Goal: Information Seeking & Learning: Learn about a topic

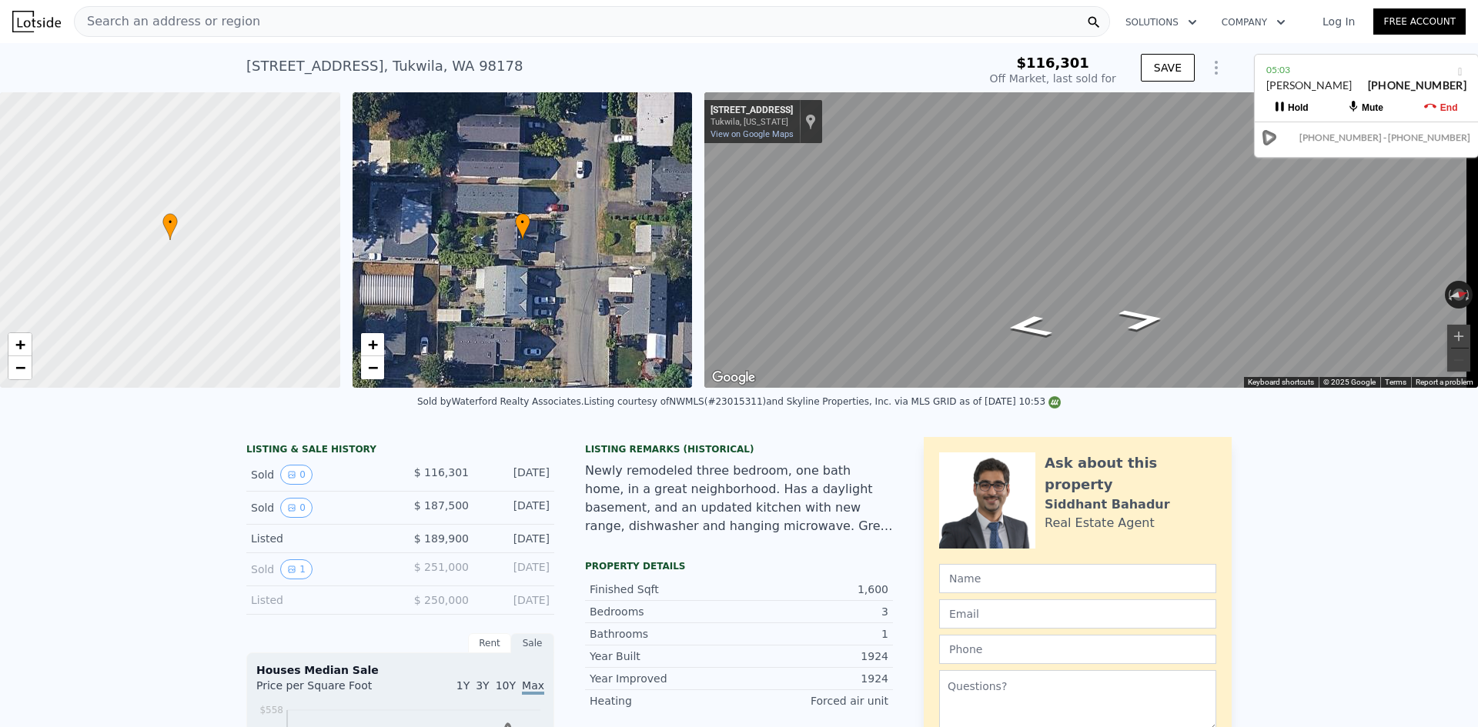
scroll to position [456, 0]
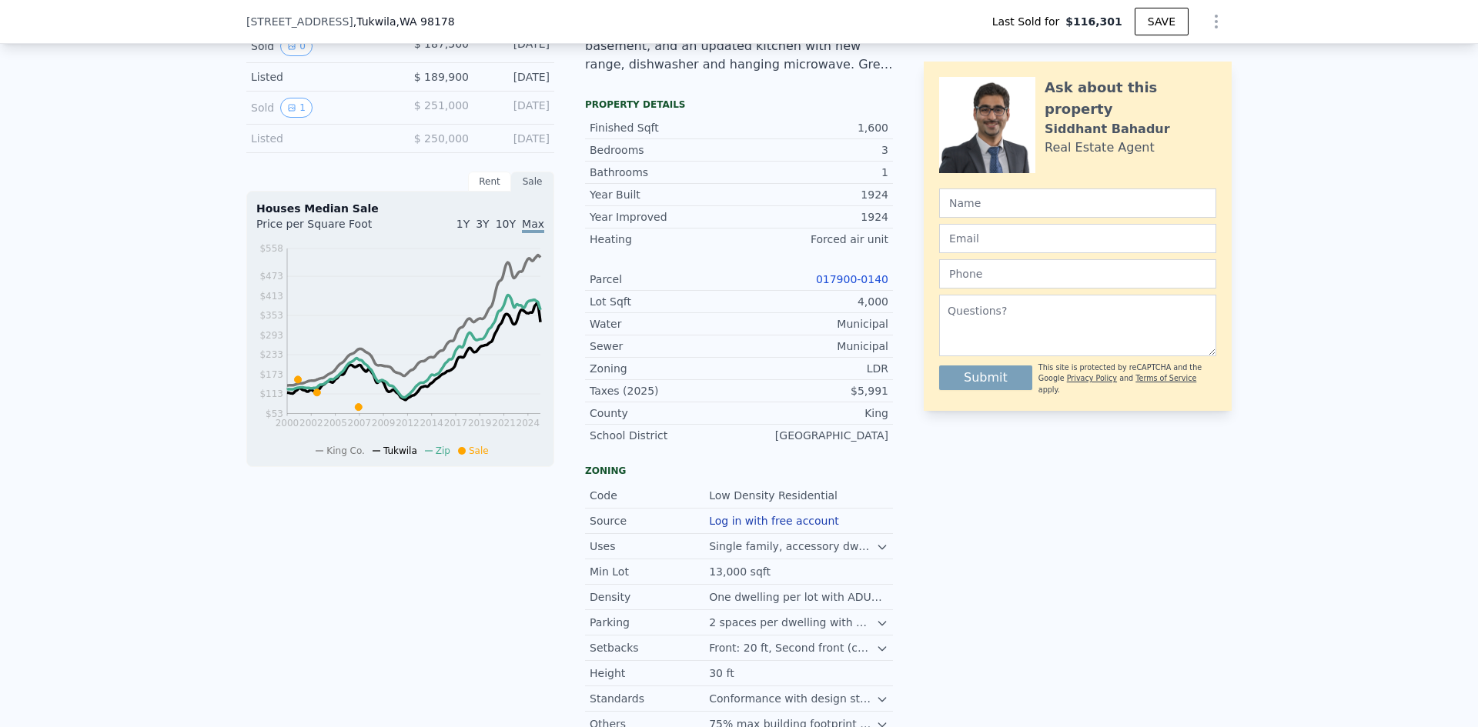
type input "$ 474,000"
type input "$ 238,113"
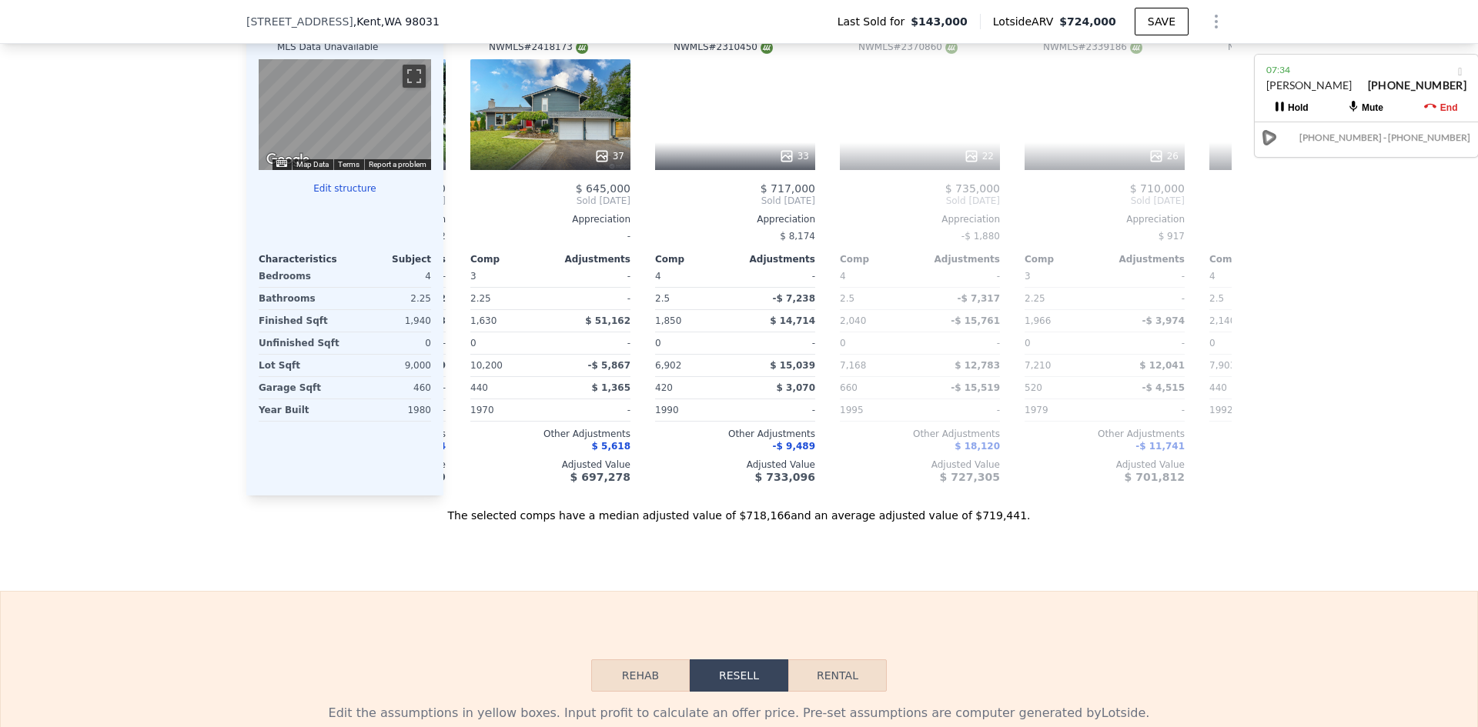
scroll to position [0, 972]
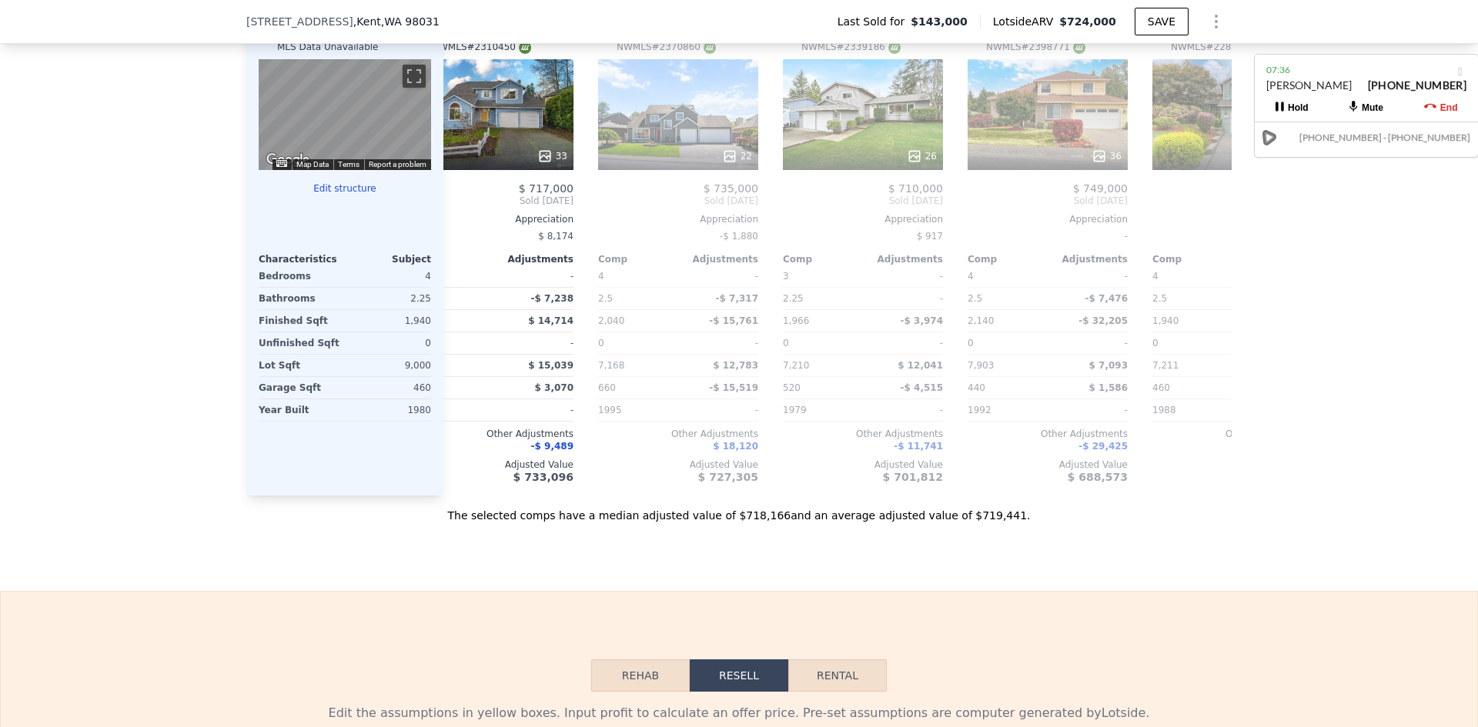
click at [1320, 289] on div "We found 12 sales that match your search Filters Map Prices Modify Comp Filters…" at bounding box center [739, 90] width 1478 height 868
click at [1347, 273] on div "We found 12 sales that match your search Filters Map Prices Modify Comp Filters…" at bounding box center [739, 90] width 1478 height 868
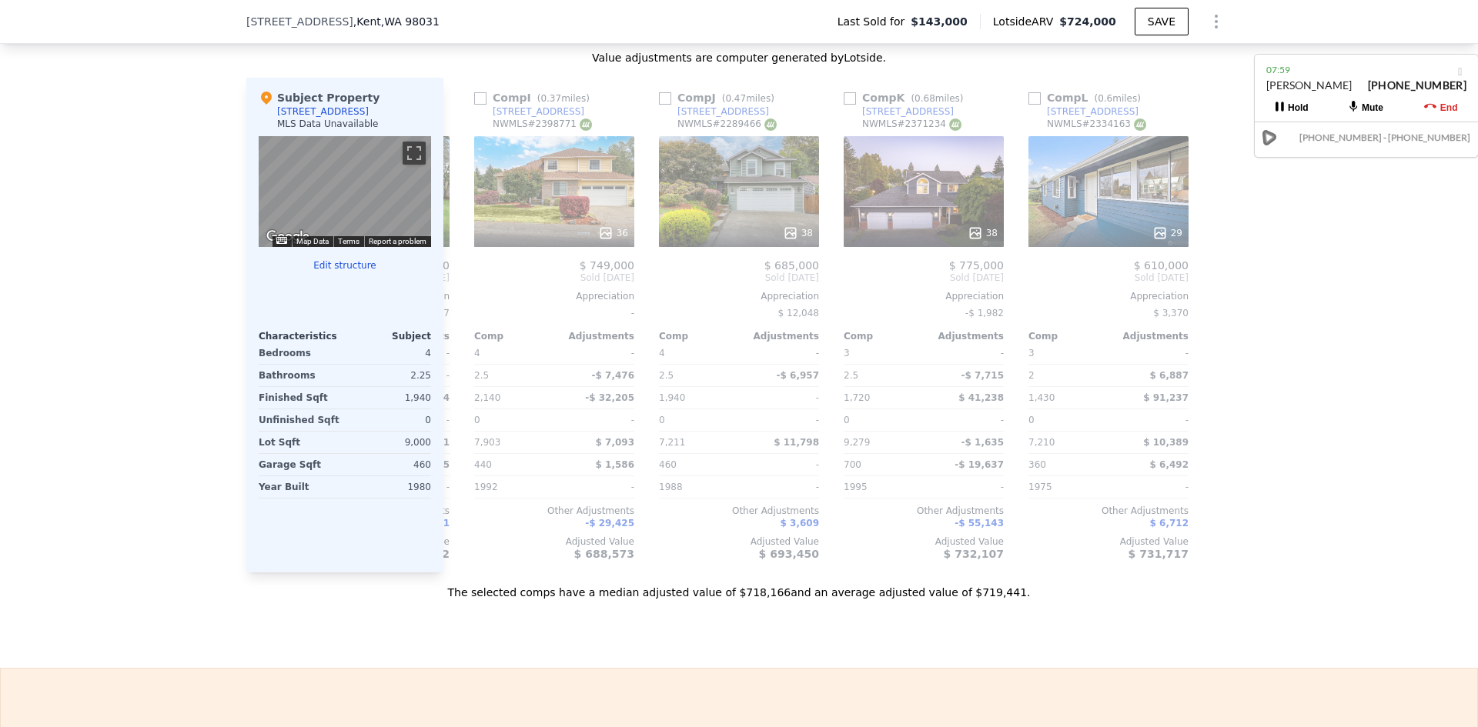
scroll to position [0, 0]
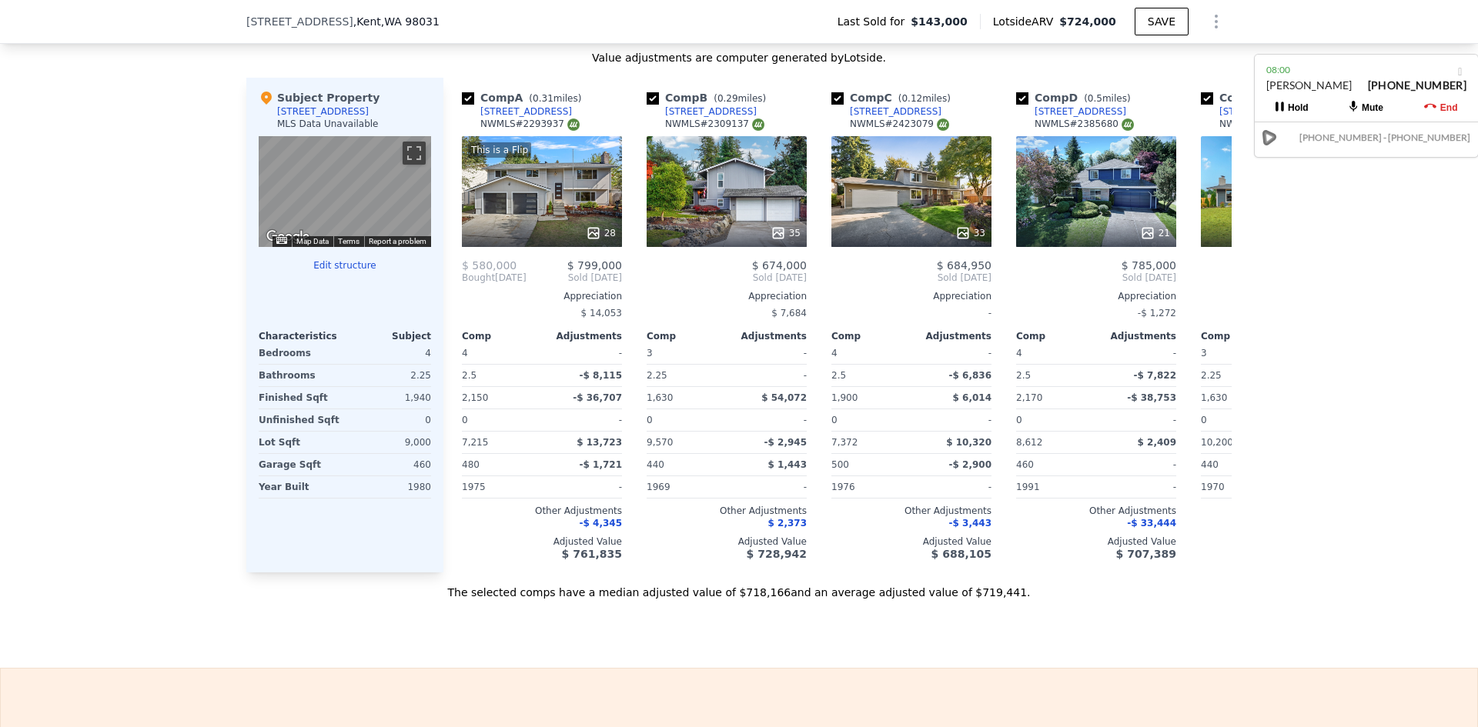
click at [153, 424] on div "We found 12 sales that match your search Filters Map Prices Modify Comp Filters…" at bounding box center [739, 167] width 1478 height 868
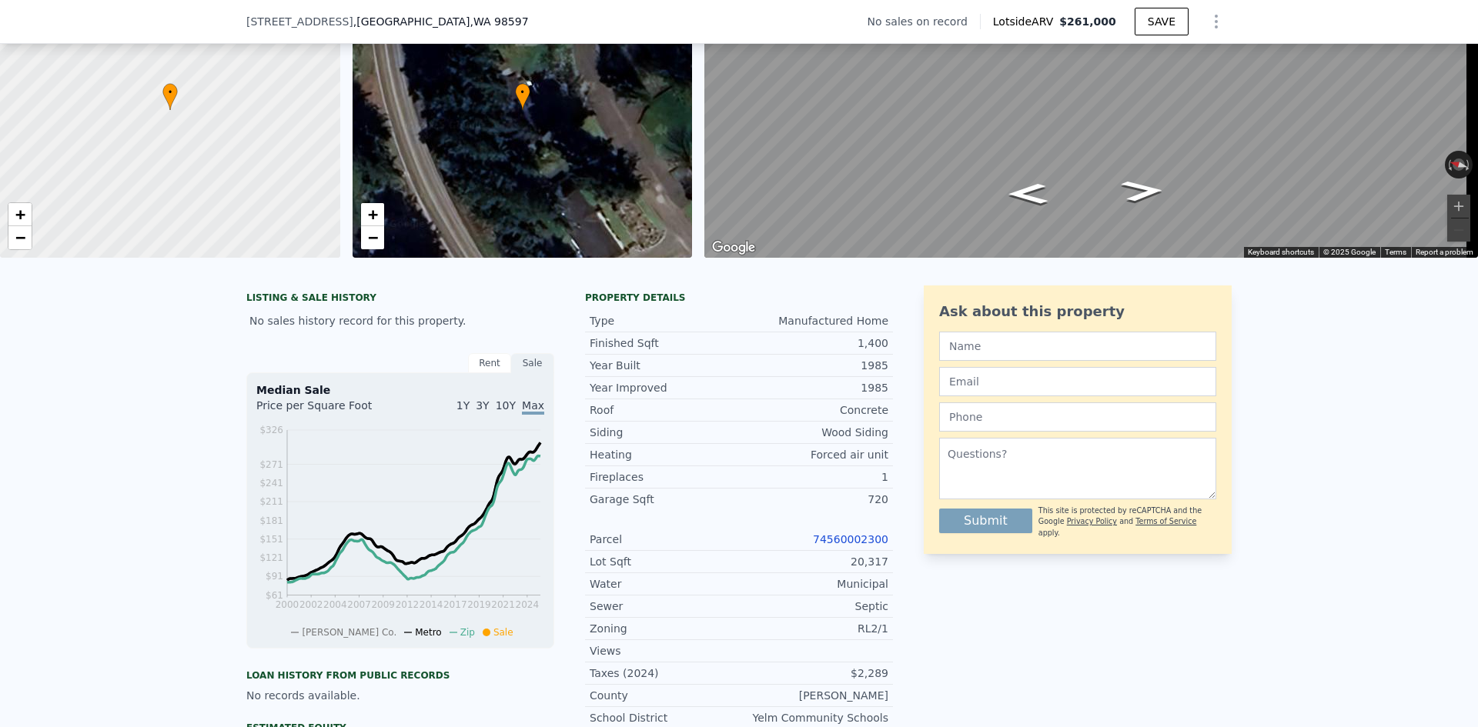
scroll to position [226, 0]
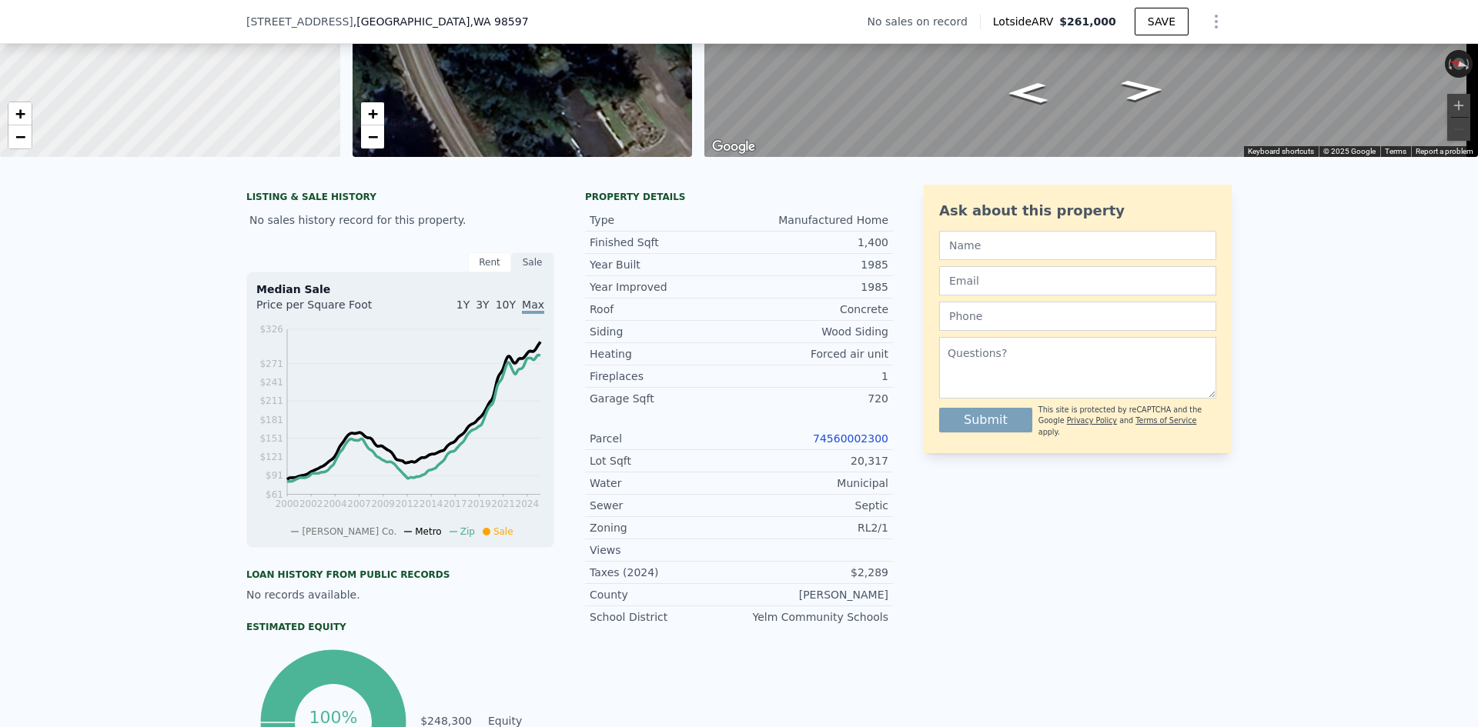
click at [858, 445] on link "74560002300" at bounding box center [850, 439] width 75 height 12
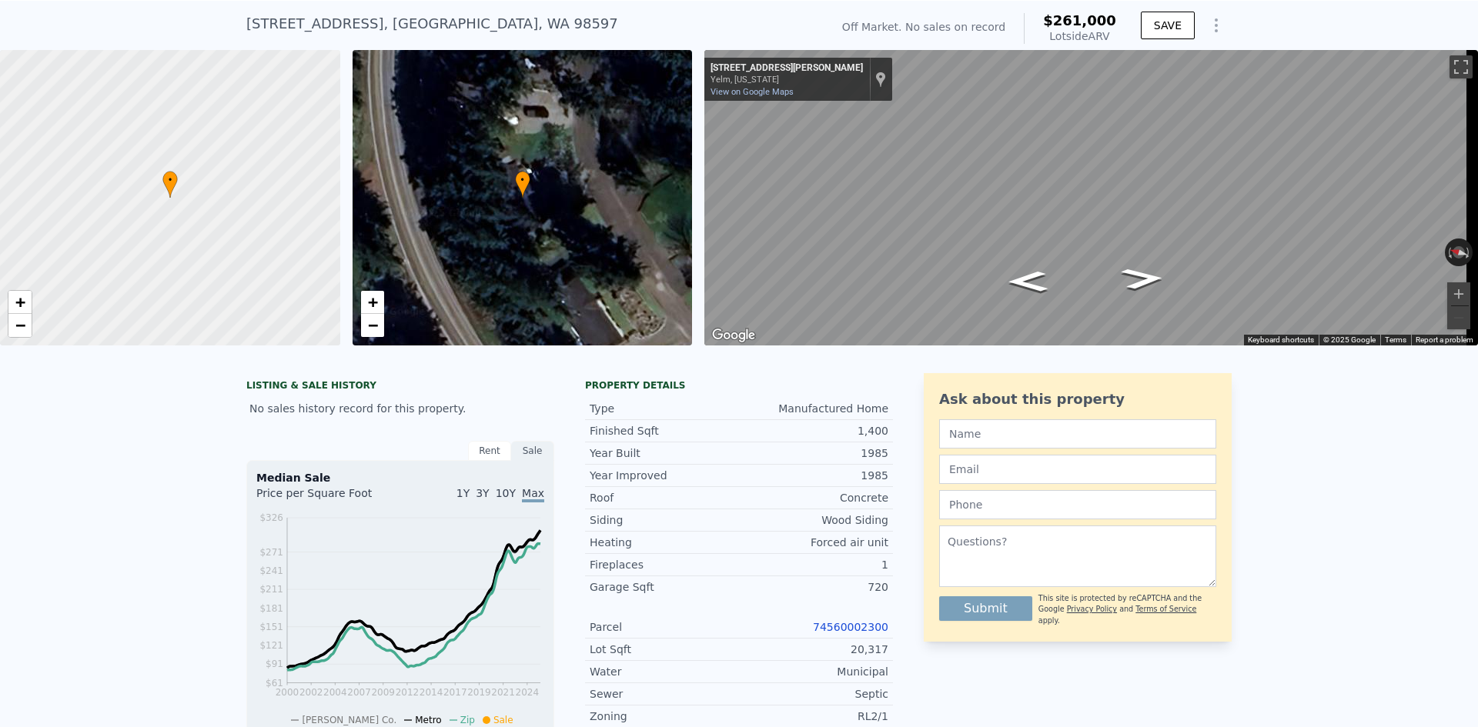
scroll to position [5, 0]
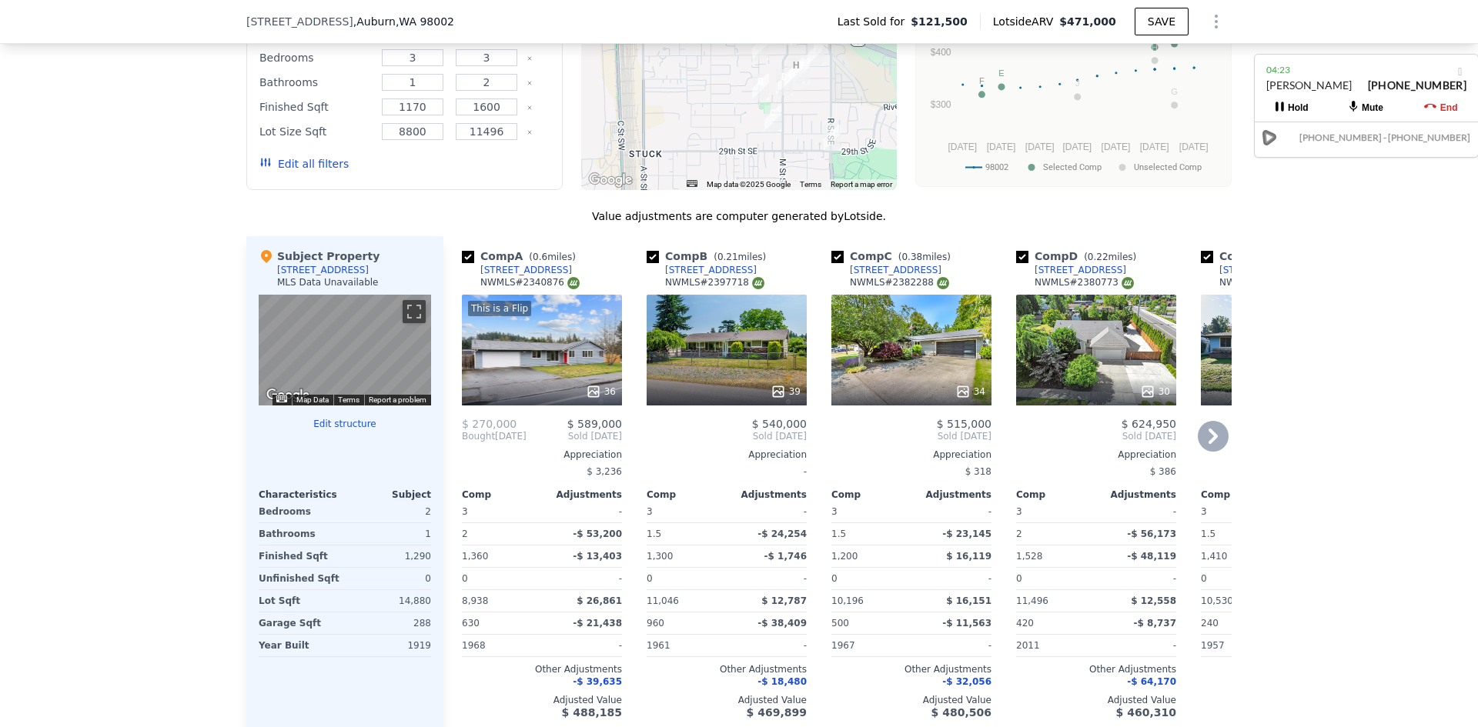
scroll to position [1534, 0]
